Goal: Task Accomplishment & Management: Use online tool/utility

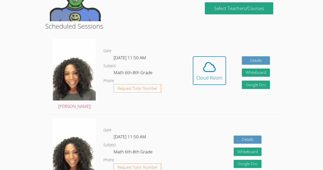
scroll to position [113, 0]
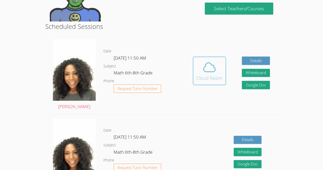
click at [205, 65] on icon at bounding box center [210, 67] width 14 height 14
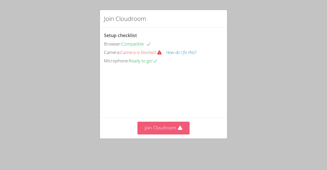
click at [174, 134] on button "Join Cloudroom" at bounding box center [164, 128] width 52 height 13
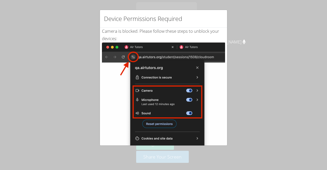
click at [157, 120] on img at bounding box center [163, 100] width 123 height 116
click at [234, 44] on div "Device Permissions Required Camera is blocked . Please follow these steps to un…" at bounding box center [163, 85] width 327 height 170
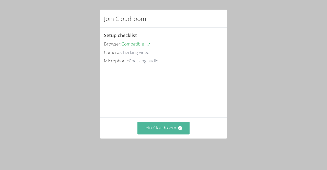
click at [165, 133] on button "Join Cloudroom" at bounding box center [164, 128] width 52 height 13
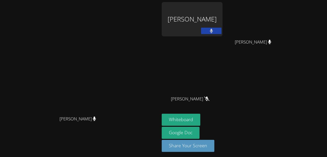
drag, startPoint x: 268, startPoint y: 118, endPoint x: 268, endPoint y: 105, distance: 13.3
click at [268, 105] on aside "Edendz Joseph Jovanie Doll Jovanie Doll Lehama Macenat Lehama Macenat Whiteboar…" at bounding box center [224, 79] width 128 height 159
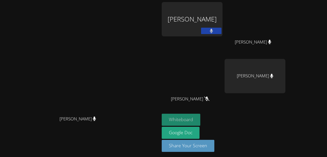
click at [200, 117] on button "Whiteboard" at bounding box center [181, 120] width 39 height 12
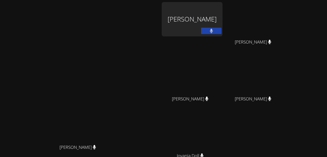
click at [222, 33] on button at bounding box center [211, 31] width 20 height 6
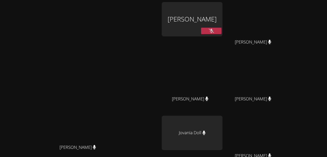
click at [222, 32] on button at bounding box center [211, 31] width 20 height 6
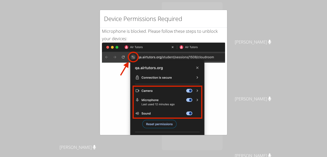
click at [161, 18] on h2 "Device Permissions Required" at bounding box center [143, 18] width 78 height 9
click at [243, 29] on div "Device Permissions Required Microphone is blocked . Please follow these steps t…" at bounding box center [163, 78] width 327 height 157
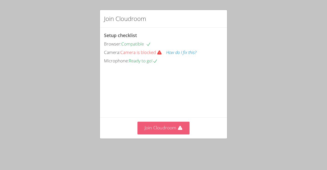
click at [170, 133] on button "Join Cloudroom" at bounding box center [164, 128] width 52 height 13
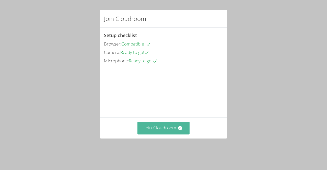
click at [164, 134] on button "Join Cloudroom" at bounding box center [164, 128] width 52 height 13
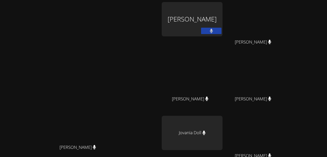
click at [1, 17] on main "Michelle Dupin Michelle Dupin" at bounding box center [80, 108] width 160 height 216
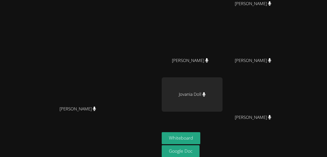
scroll to position [58, 0]
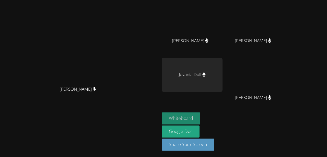
click at [200, 118] on button "Whiteboard" at bounding box center [181, 118] width 39 height 12
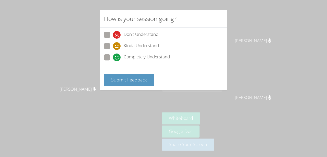
click at [113, 61] on span at bounding box center [113, 61] width 0 height 0
click at [113, 59] on input "Completely Understand" at bounding box center [115, 56] width 4 height 4
radio input "true"
click at [122, 85] on div "Submit Feedback" at bounding box center [163, 80] width 127 height 20
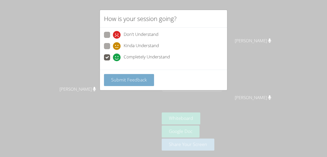
click at [123, 81] on span "Submit Feedback" at bounding box center [129, 79] width 36 height 6
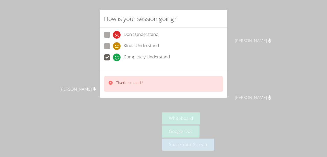
click at [113, 50] on span at bounding box center [113, 50] width 0 height 0
click at [113, 46] on input "Kinda Understand" at bounding box center [115, 45] width 4 height 4
radio input "true"
click at [120, 83] on p "Thanks so much!" at bounding box center [129, 82] width 27 height 5
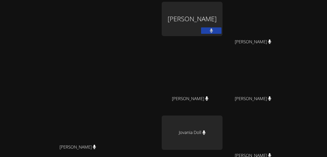
scroll to position [0, 0]
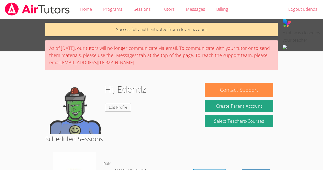
scroll to position [113, 0]
